Goal: Find specific page/section: Find specific page/section

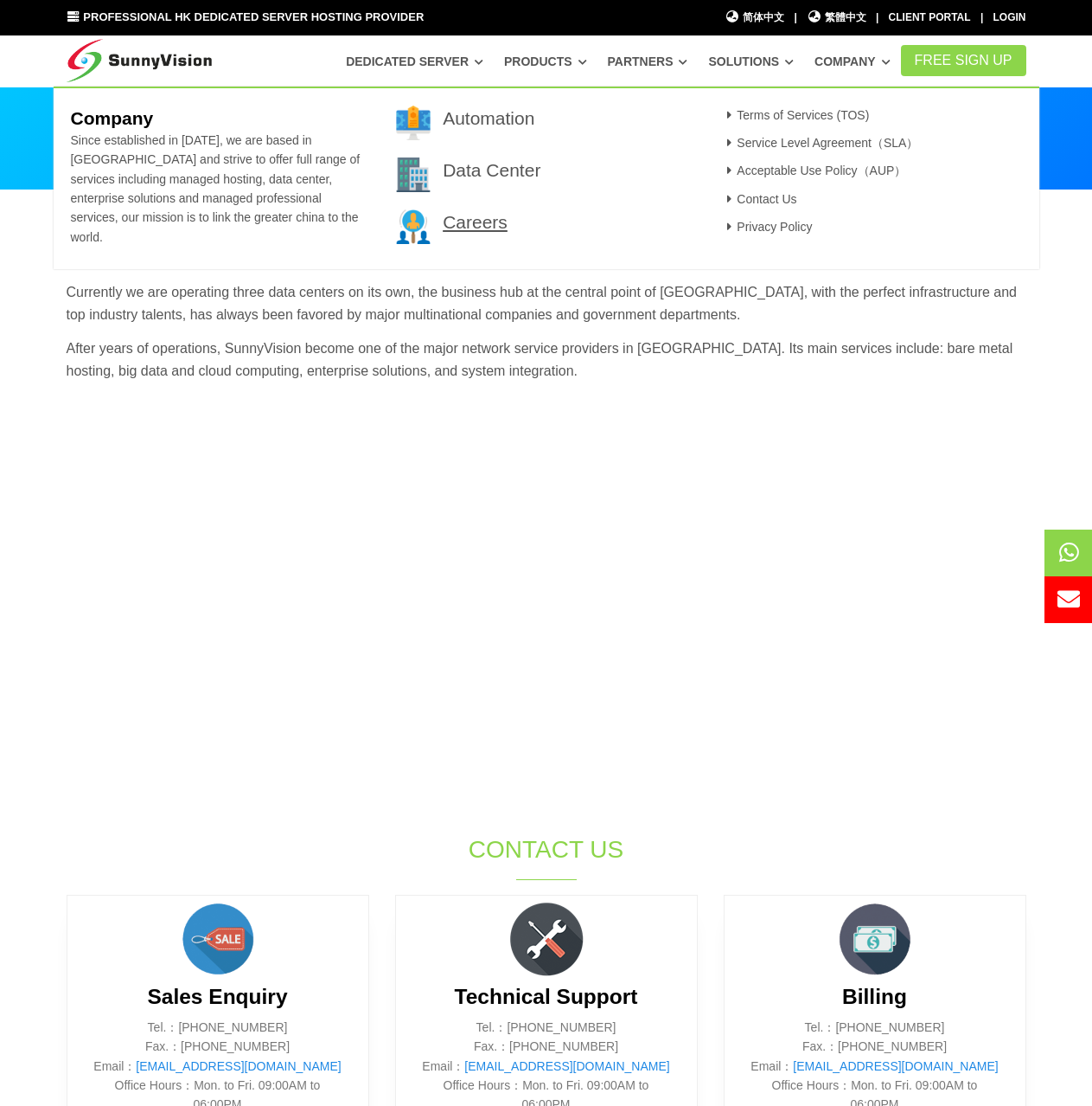
click at [462, 228] on link "Careers" at bounding box center [475, 222] width 65 height 20
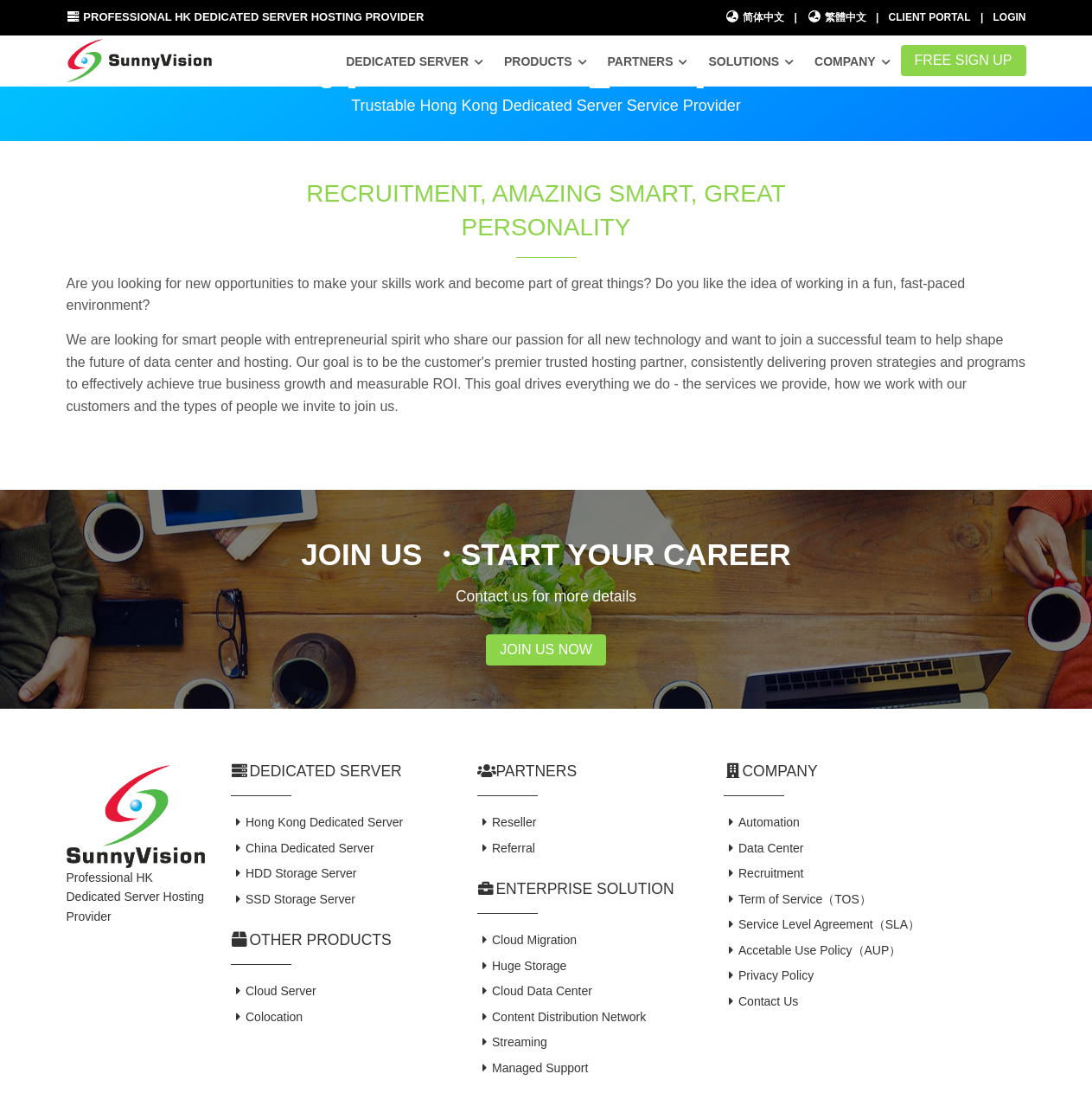
scroll to position [96, 0]
